Goal: Task Accomplishment & Management: Complete application form

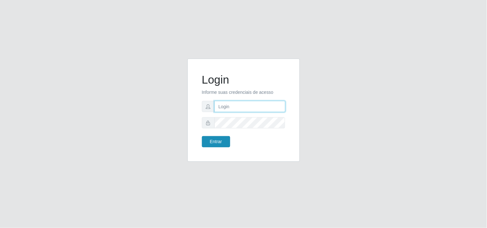
type input "analucia@cestao"
click at [213, 143] on button "Entrar" at bounding box center [216, 141] width 28 height 11
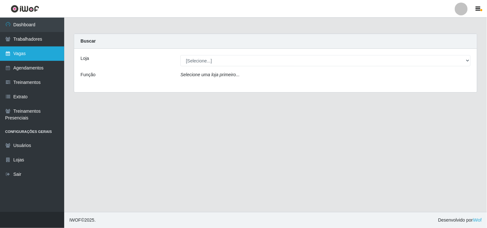
click at [47, 58] on link "Vagas" at bounding box center [32, 54] width 64 height 14
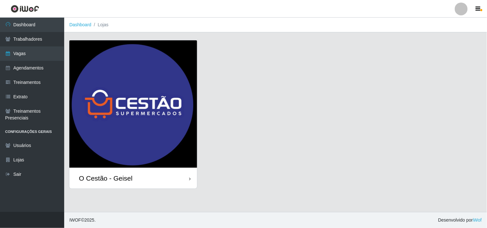
click at [130, 175] on div "O Cestão - Geisel" at bounding box center [106, 178] width 54 height 8
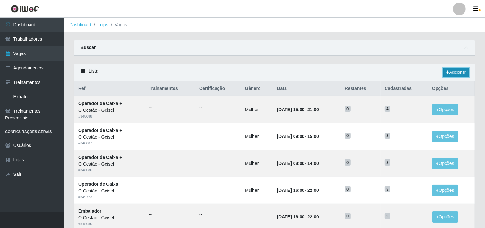
click at [460, 72] on link "Adicionar" at bounding box center [455, 72] width 25 height 9
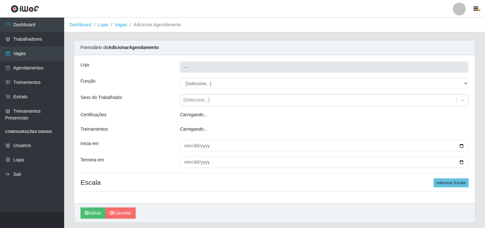
type input "O Cestão - Geisel"
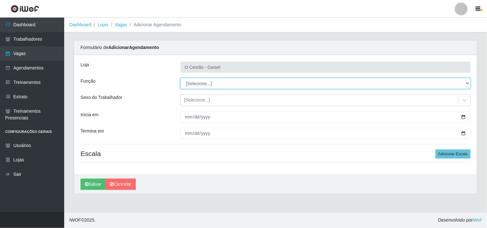
click at [202, 82] on select "[Selecione...] ASG ASG + ASG ++ Auxiliar de Estoque Auxiliar de Estoque + Auxil…" at bounding box center [325, 83] width 290 height 11
select select "16"
click at [180, 78] on select "[Selecione...] ASG ASG + ASG ++ Auxiliar de Estoque Auxiliar de Estoque + Auxil…" at bounding box center [325, 83] width 290 height 11
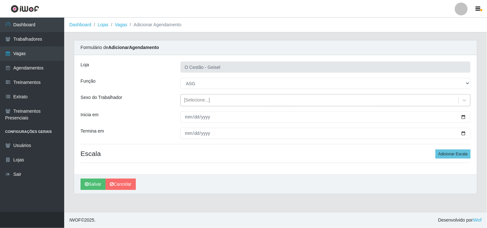
click at [195, 103] on div "[Selecione...]" at bounding box center [197, 100] width 26 height 7
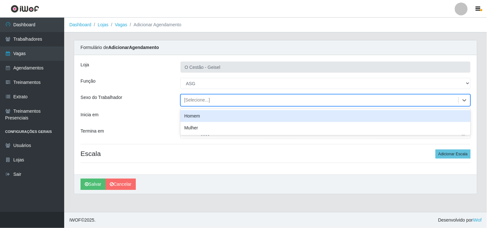
click at [151, 119] on div "Inicia em" at bounding box center [126, 117] width 100 height 11
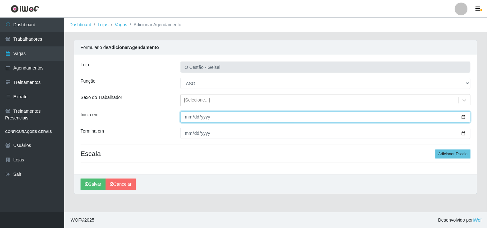
click at [186, 118] on input "Inicia em" at bounding box center [325, 117] width 290 height 11
type input "[DATE]"
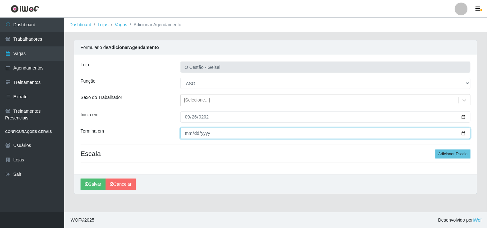
click at [184, 132] on input "Termina em" at bounding box center [325, 133] width 290 height 11
type input "[PHONE_NUMBER]"
type input "[DATE]"
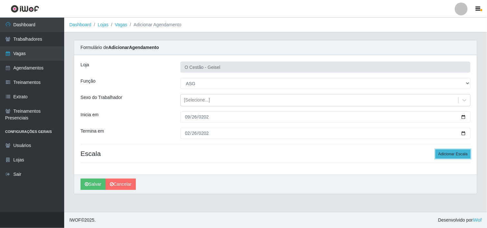
click at [441, 152] on button "Adicionar Escala" at bounding box center [452, 154] width 35 height 9
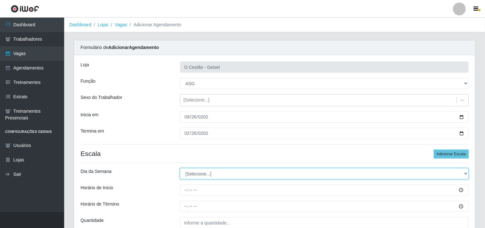
click at [467, 174] on select "[Selecione...] Segunda Terça Quarta Quinta Sexta Sábado Domingo" at bounding box center [324, 173] width 289 height 11
select select "5"
click at [180, 168] on select "[Selecione...] Segunda Terça Quarta Quinta Sexta Sábado Domingo" at bounding box center [324, 173] width 289 height 11
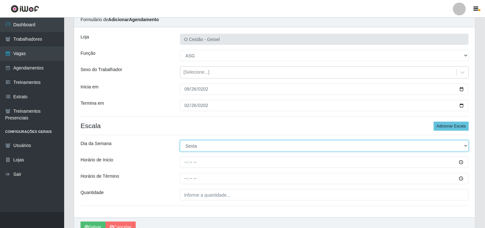
scroll to position [36, 0]
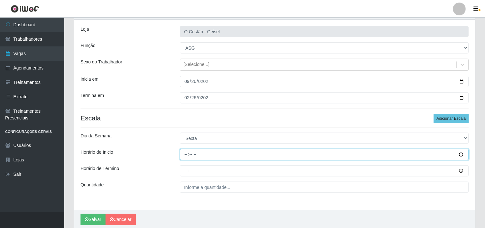
click at [187, 155] on input "Horário de Inicio" at bounding box center [324, 154] width 289 height 11
type input "16:00"
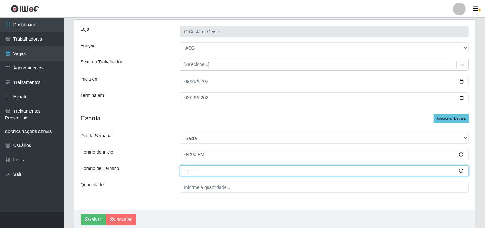
click at [182, 168] on input "Horário de Término" at bounding box center [324, 170] width 289 height 11
type input "22:00"
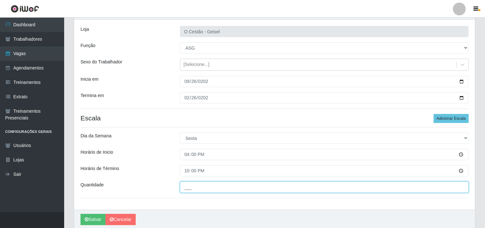
click at [201, 185] on input "___" at bounding box center [324, 187] width 289 height 11
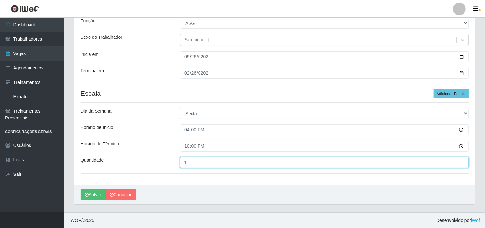
scroll to position [61, 0]
type input "1__"
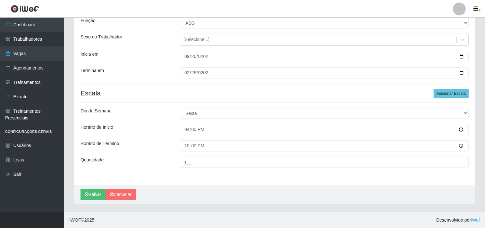
click at [219, 94] on h4 "Escala Adicionar Escala" at bounding box center [274, 93] width 388 height 8
click at [97, 192] on button "Salvar" at bounding box center [92, 194] width 25 height 11
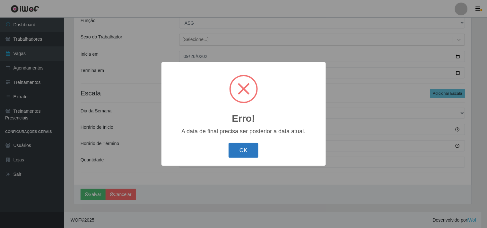
click at [242, 148] on button "OK" at bounding box center [243, 150] width 30 height 15
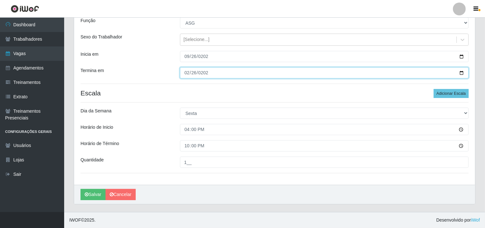
click at [194, 72] on input "[DATE]" at bounding box center [324, 72] width 289 height 11
type input "[DATE]"
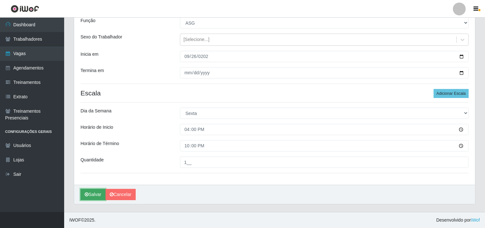
click at [82, 196] on button "Salvar" at bounding box center [92, 194] width 25 height 11
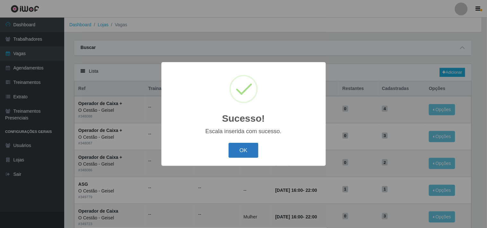
click at [236, 147] on button "OK" at bounding box center [243, 150] width 30 height 15
